Goal: Task Accomplishment & Management: Complete application form

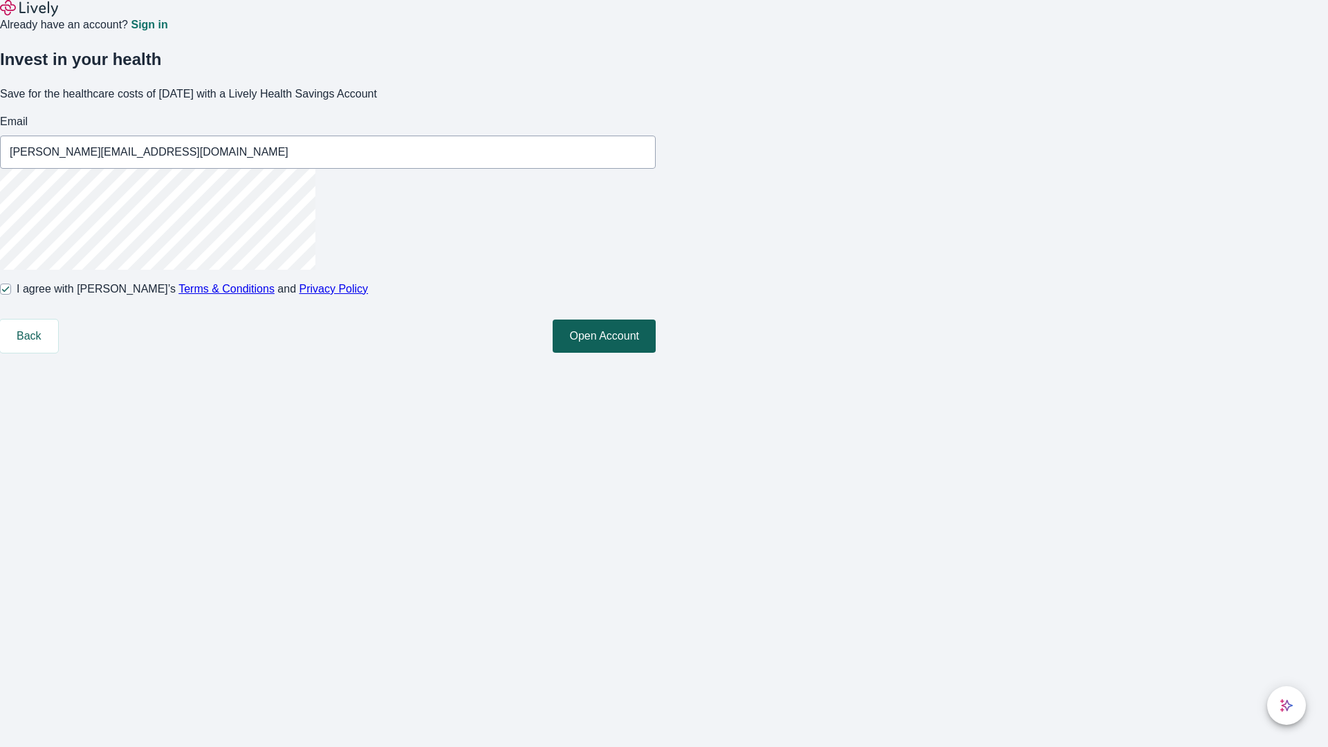
click at [656, 353] on button "Open Account" at bounding box center [604, 336] width 103 height 33
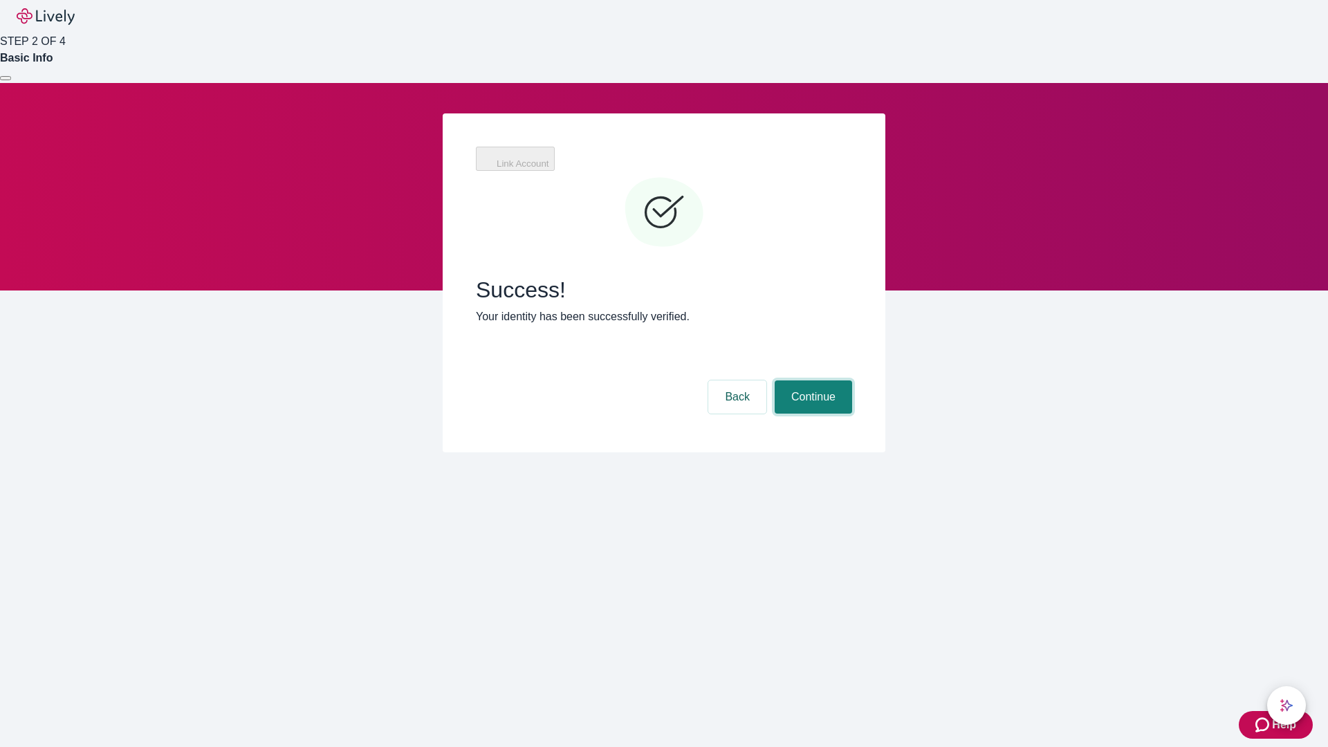
click at [811, 380] on button "Continue" at bounding box center [813, 396] width 77 height 33
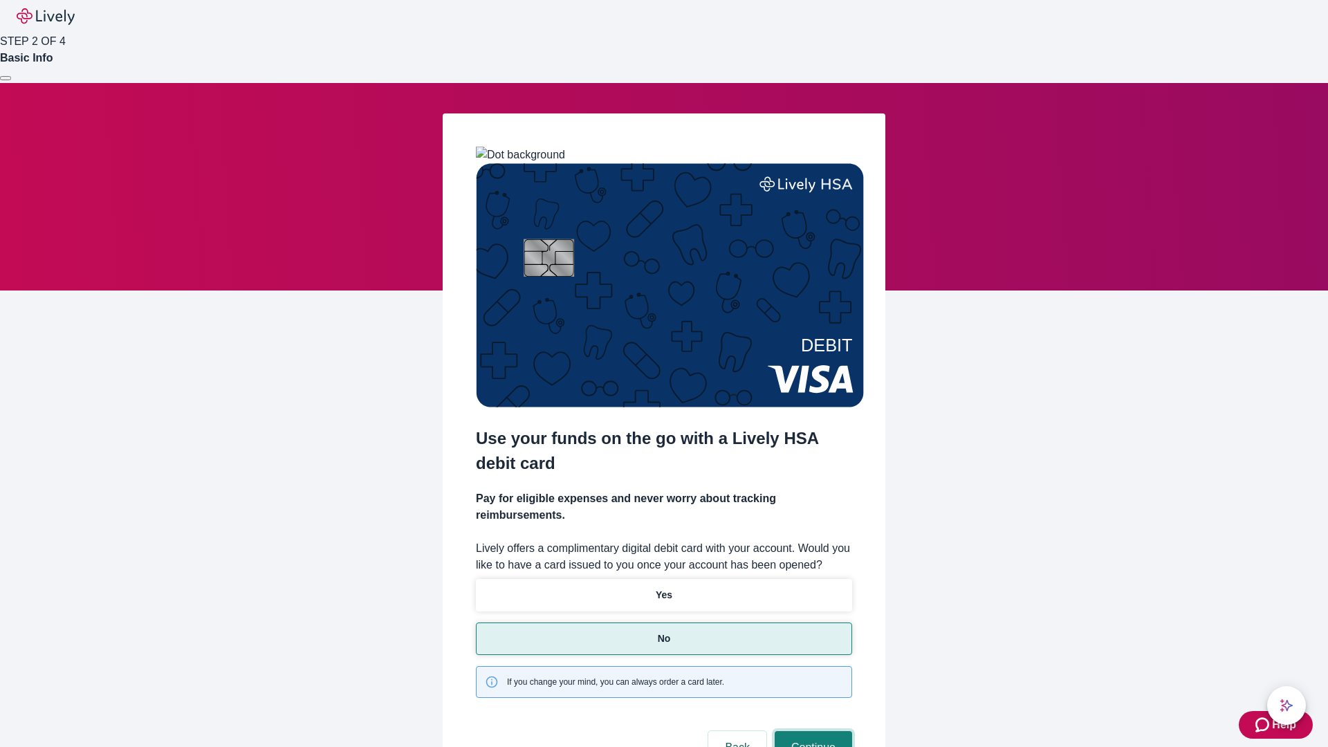
click at [811, 731] on button "Continue" at bounding box center [813, 747] width 77 height 33
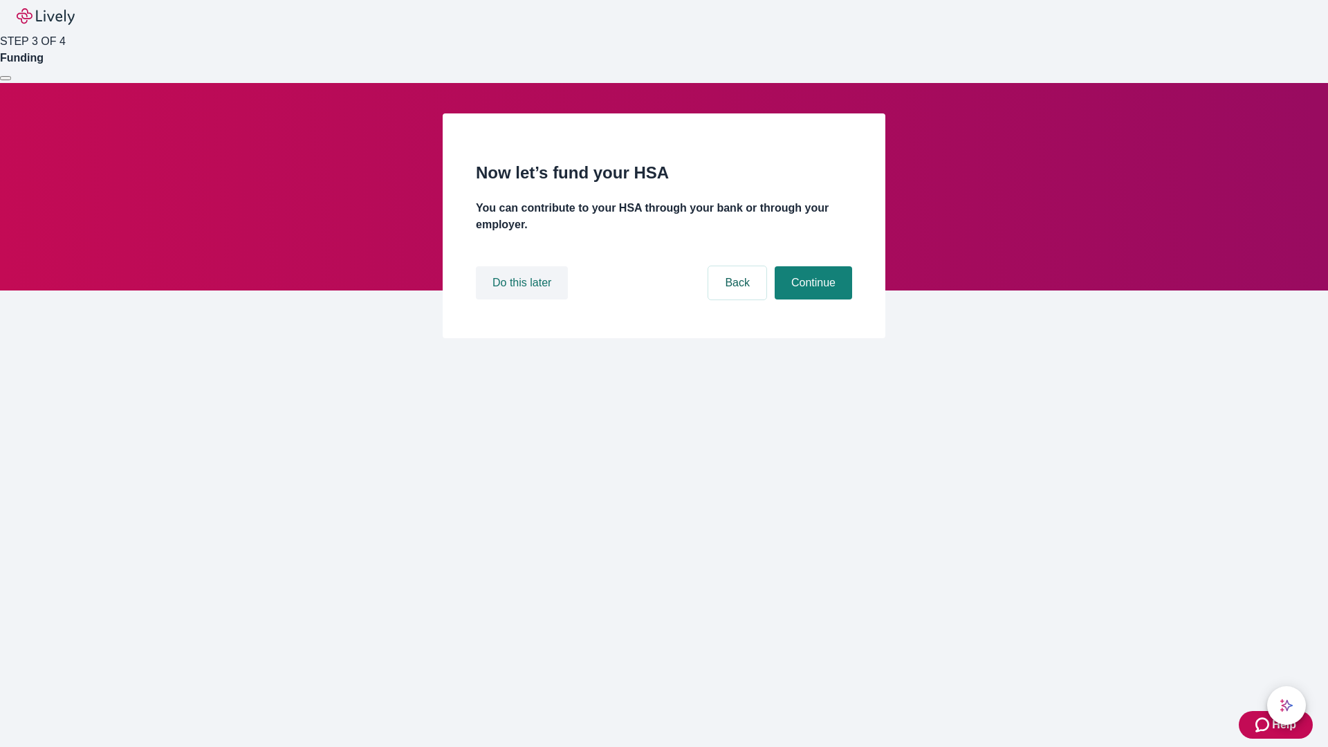
click at [524, 299] on button "Do this later" at bounding box center [522, 282] width 92 height 33
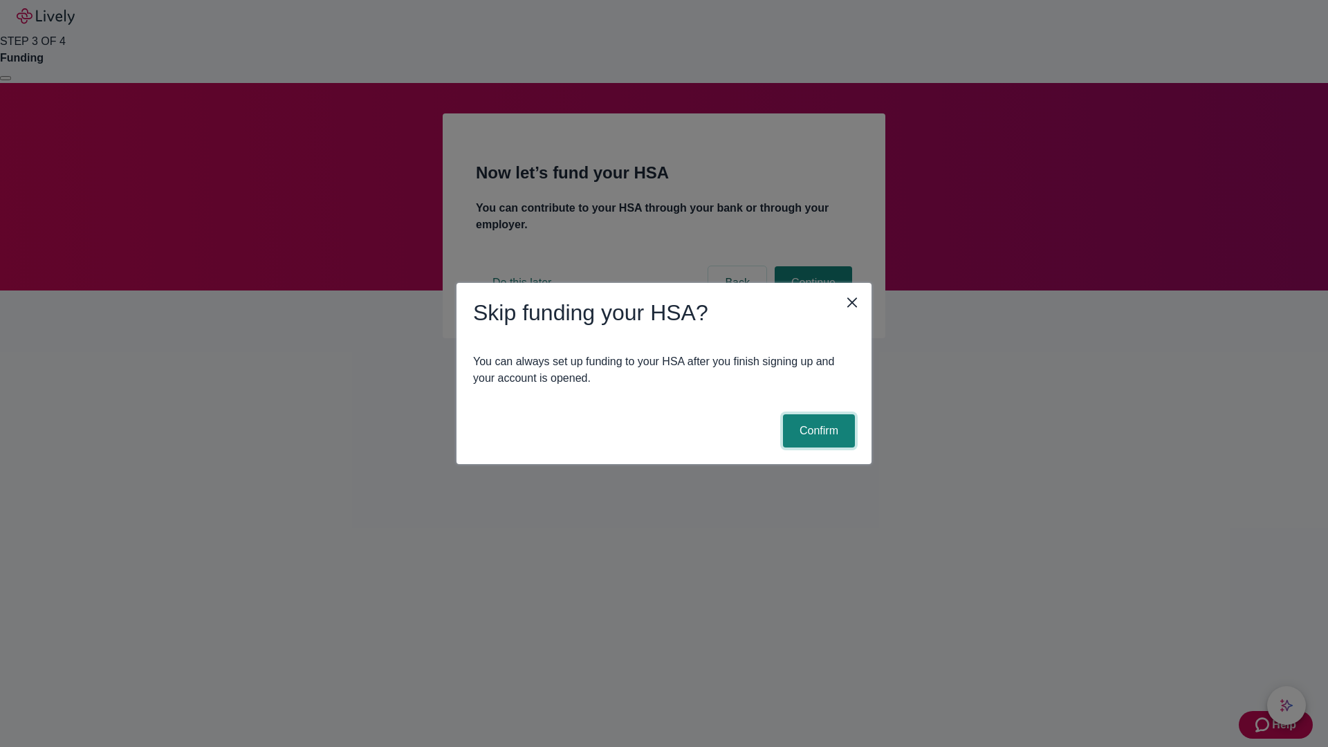
click at [817, 431] on button "Confirm" at bounding box center [819, 430] width 72 height 33
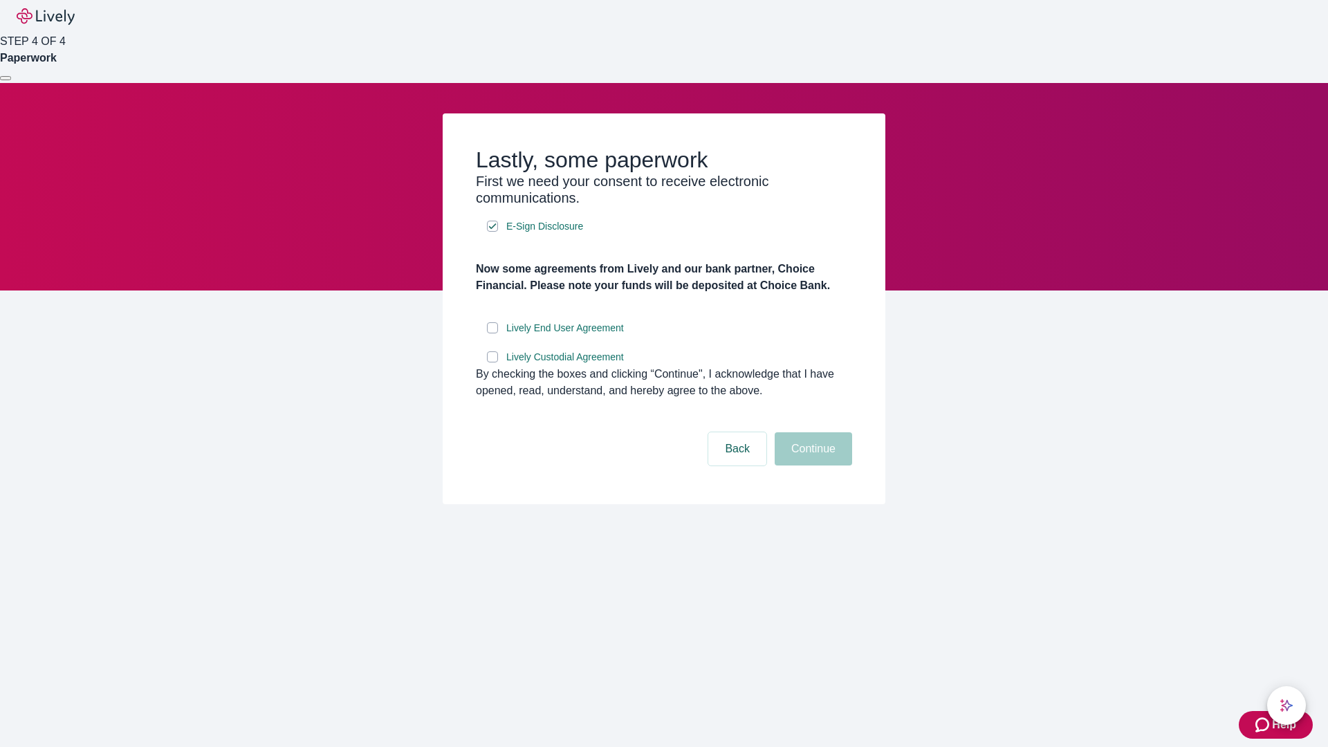
click at [492, 333] on input "Lively End User Agreement" at bounding box center [492, 327] width 11 height 11
checkbox input "true"
click at [492, 362] on input "Lively Custodial Agreement" at bounding box center [492, 356] width 11 height 11
checkbox input "true"
click at [811, 465] on button "Continue" at bounding box center [813, 448] width 77 height 33
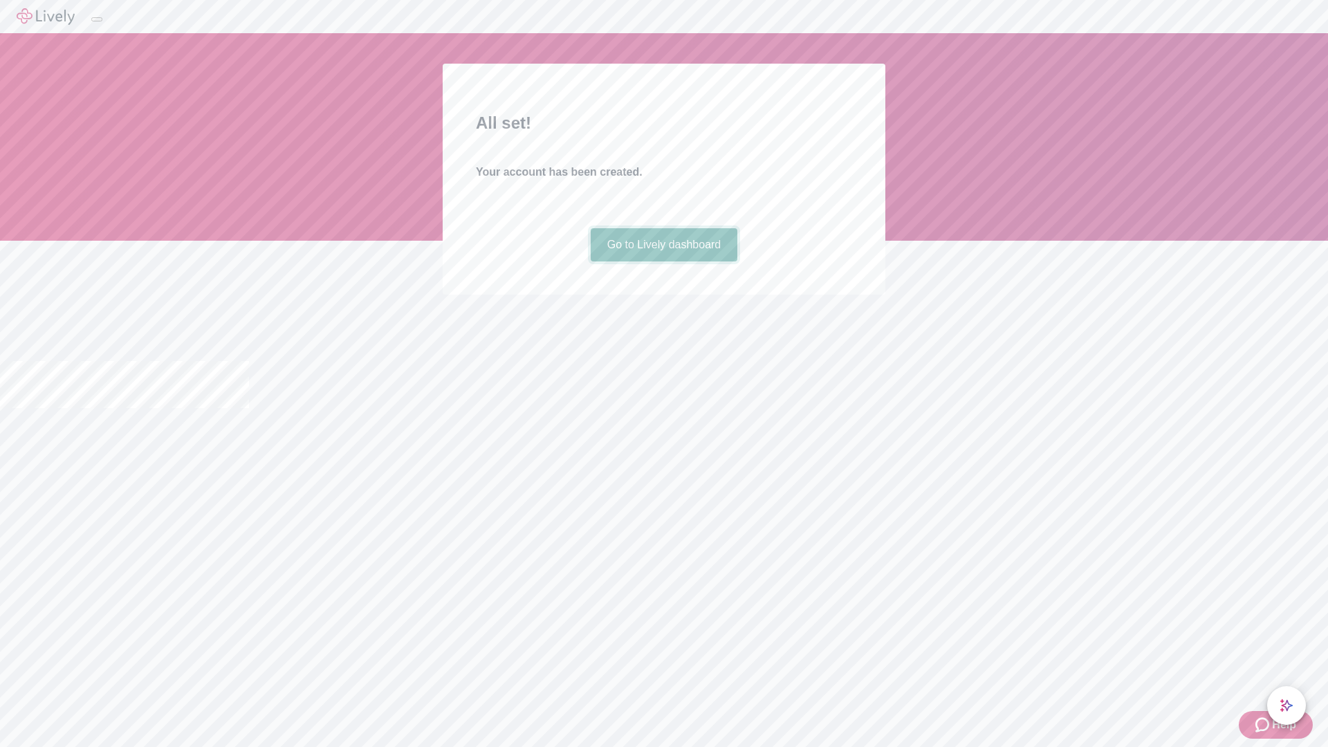
click at [663, 261] on link "Go to Lively dashboard" at bounding box center [664, 244] width 147 height 33
